Goal: Find contact information: Find contact information

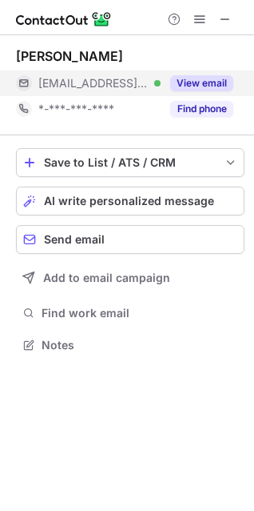
scroll to position [334, 254]
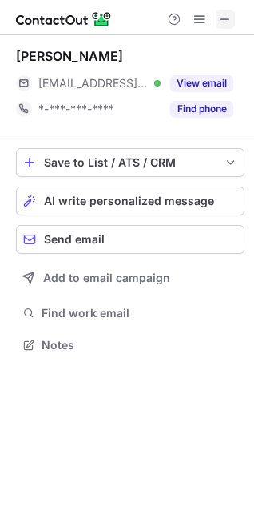
click at [231, 16] on span at bounding box center [225, 19] width 13 height 13
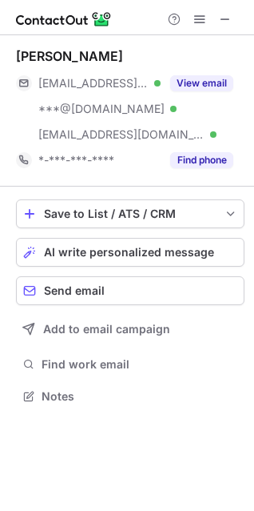
scroll to position [385, 254]
click at [229, 24] on span at bounding box center [225, 19] width 13 height 13
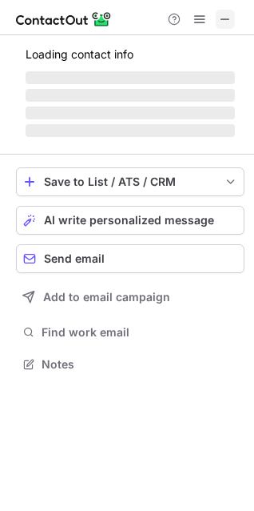
scroll to position [334, 254]
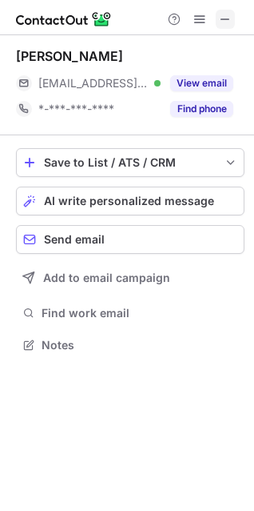
click at [217, 20] on button at bounding box center [225, 19] width 19 height 19
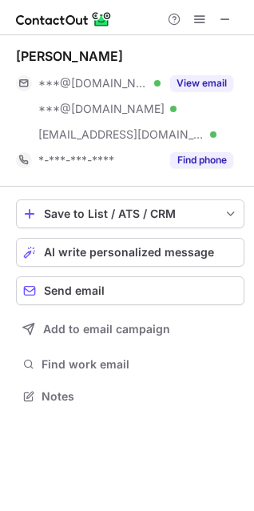
scroll to position [385, 254]
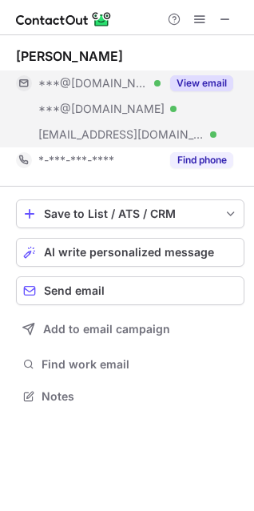
click at [209, 83] on button "View email" at bounding box center [201, 83] width 63 height 16
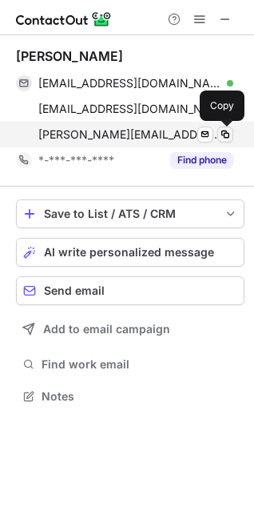
click at [222, 138] on span at bounding box center [225, 134] width 13 height 13
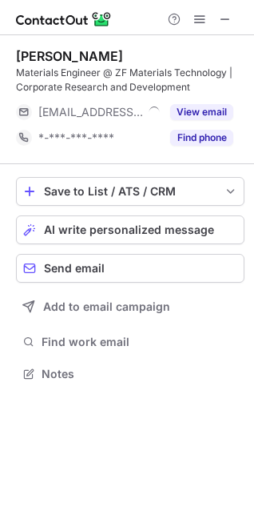
scroll to position [362, 254]
click at [235, 16] on div at bounding box center [200, 19] width 77 height 19
click at [233, 17] on button at bounding box center [225, 19] width 19 height 19
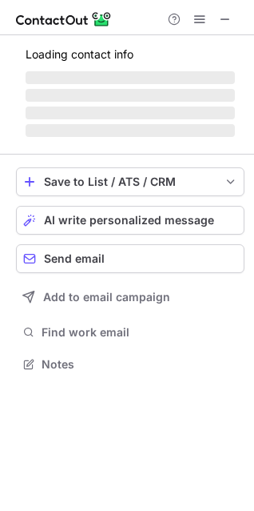
scroll to position [374, 254]
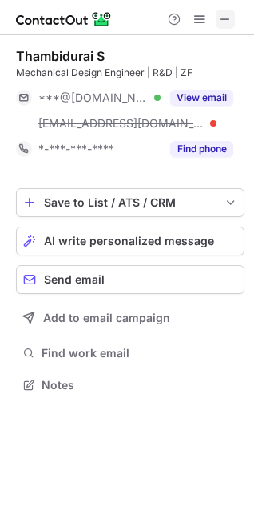
click at [221, 19] on span at bounding box center [225, 19] width 13 height 13
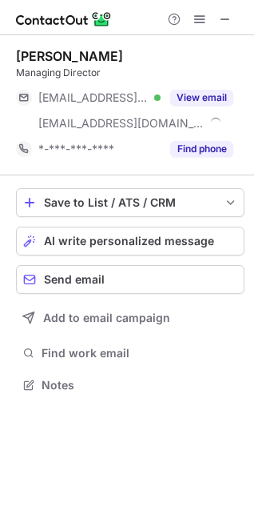
scroll to position [374, 254]
click at [225, 17] on span at bounding box center [225, 19] width 13 height 13
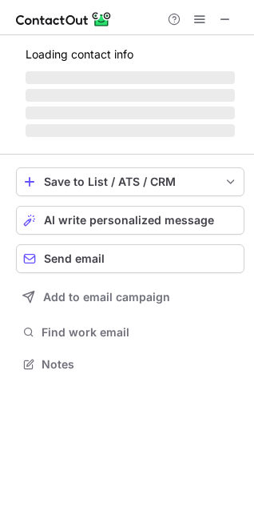
scroll to position [374, 254]
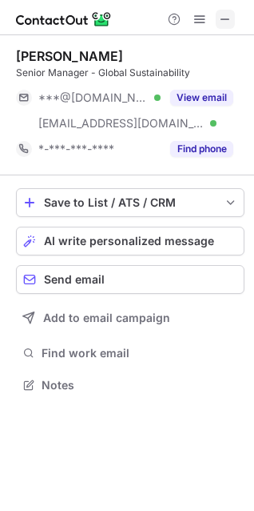
click at [230, 14] on span at bounding box center [225, 19] width 13 height 13
